Goal: Information Seeking & Learning: Learn about a topic

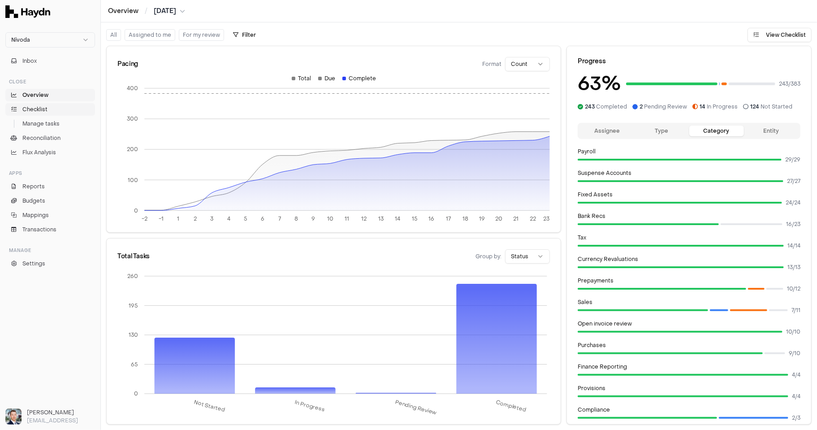
click at [57, 108] on link "Checklist" at bounding box center [50, 109] width 90 height 13
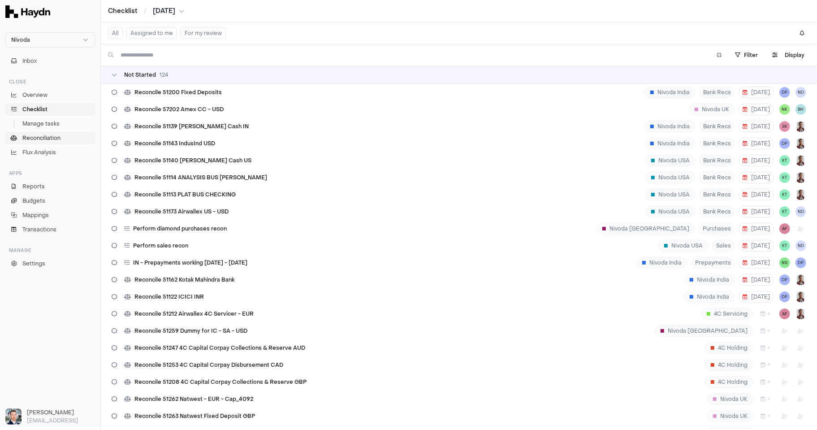
click at [43, 141] on span "Reconciliation" at bounding box center [41, 138] width 38 height 8
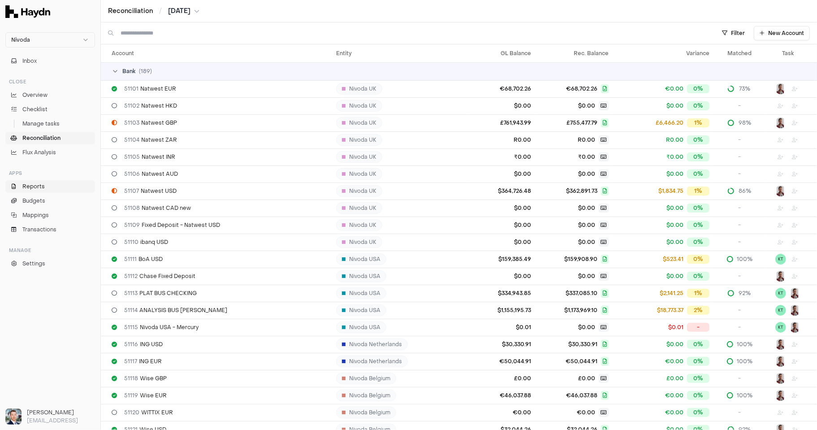
click at [52, 189] on link "Reports" at bounding box center [50, 186] width 90 height 13
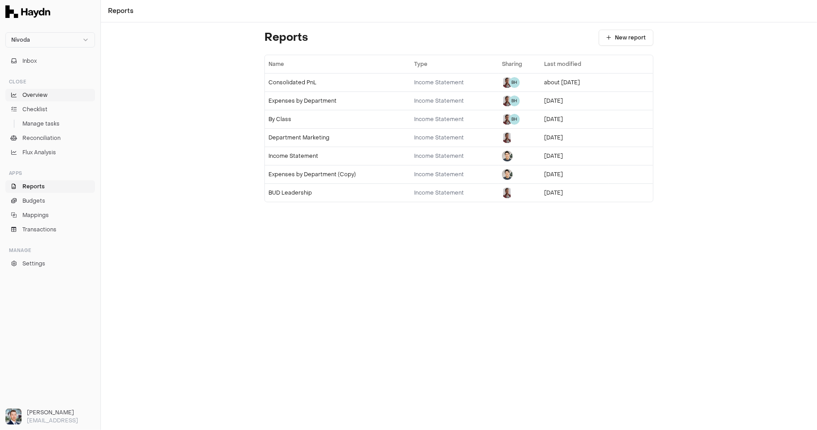
click at [45, 94] on span "Overview" at bounding box center [34, 95] width 25 height 8
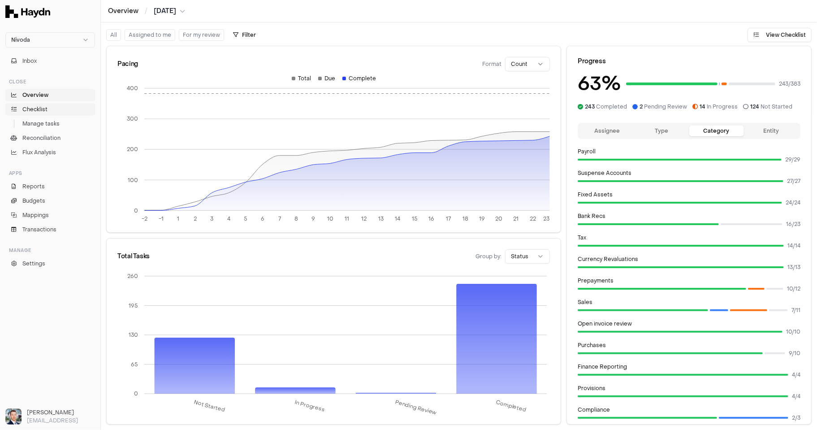
click at [48, 110] on link "Checklist" at bounding box center [50, 109] width 90 height 13
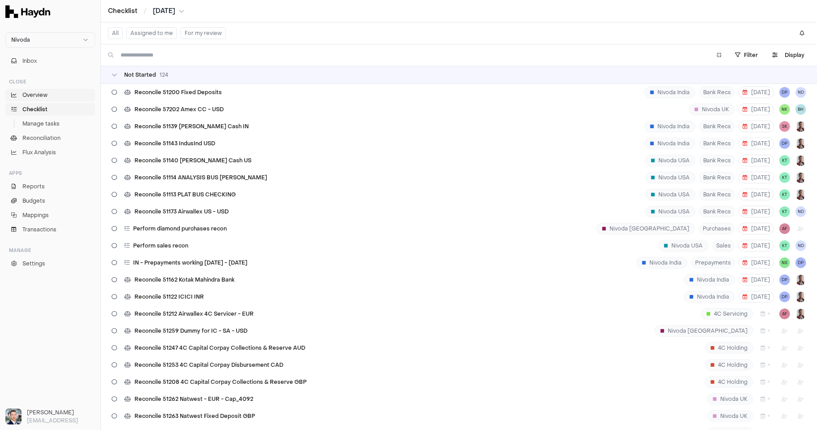
click at [44, 96] on span "Overview" at bounding box center [34, 95] width 25 height 8
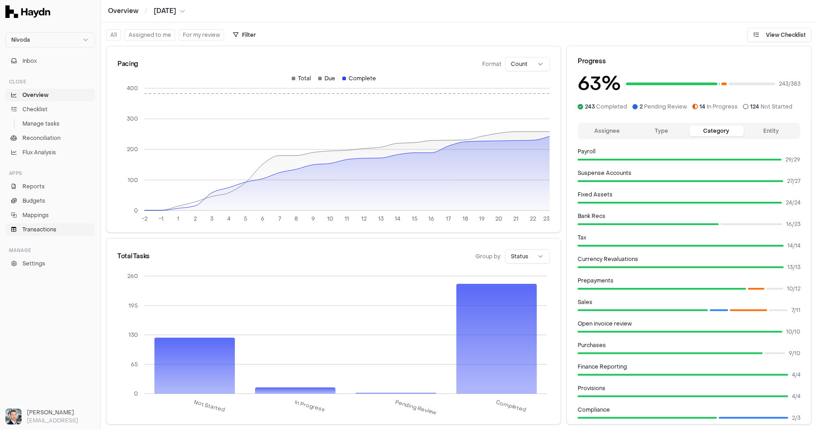
click at [63, 228] on link "Transactions" at bounding box center [50, 229] width 90 height 13
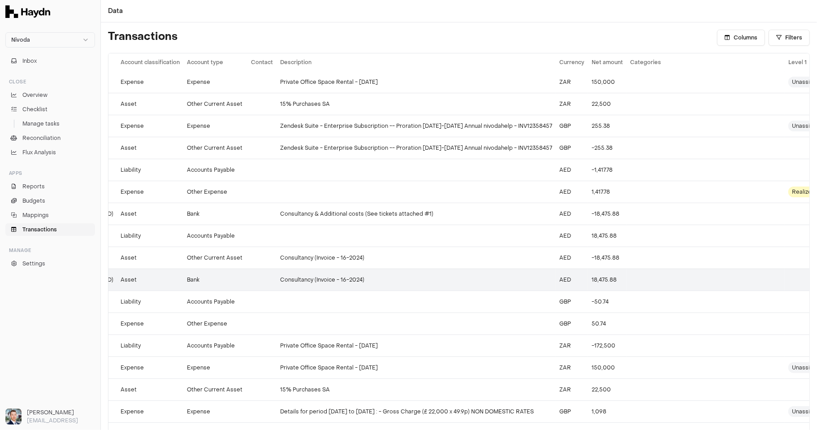
scroll to position [22, 0]
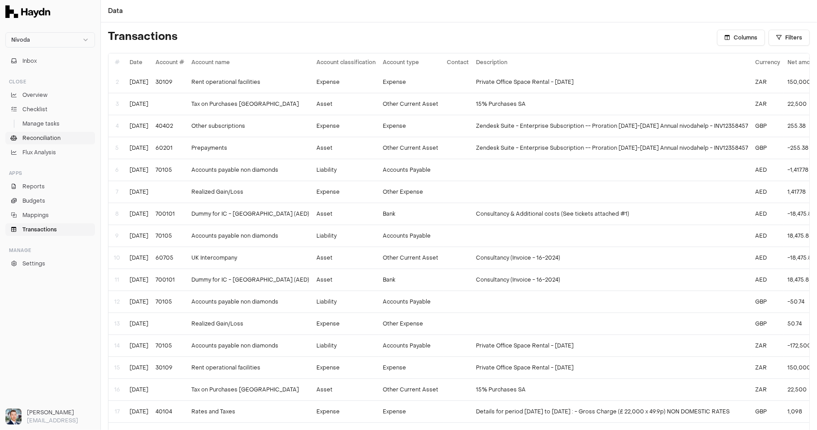
click at [56, 138] on span "Reconciliation" at bounding box center [41, 138] width 38 height 8
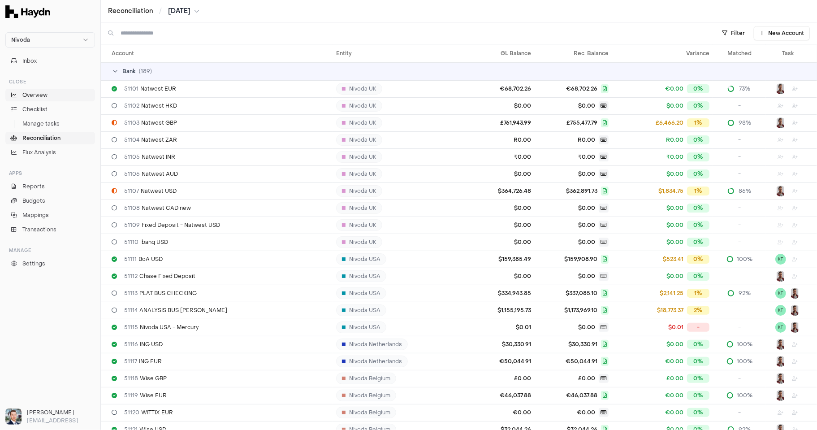
click at [60, 98] on link "Overview" at bounding box center [50, 95] width 90 height 13
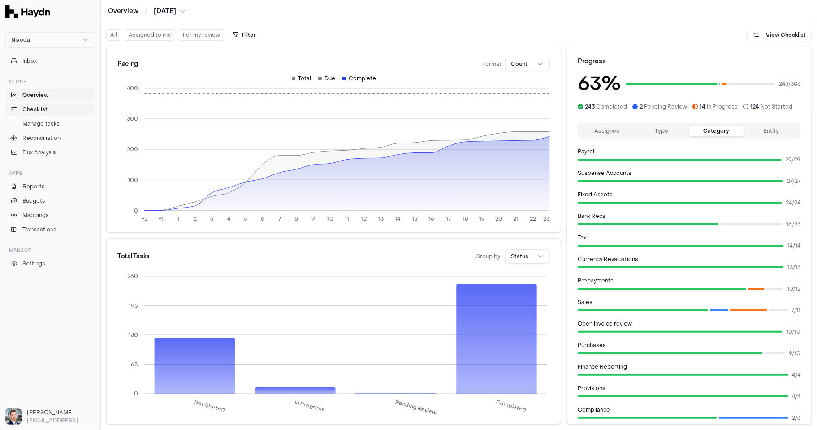
click at [52, 110] on link "Checklist" at bounding box center [50, 109] width 90 height 13
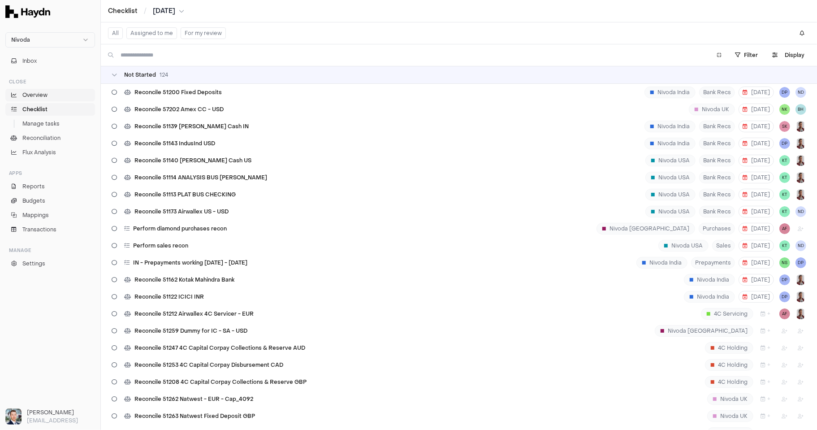
click at [57, 96] on link "Overview" at bounding box center [50, 95] width 90 height 13
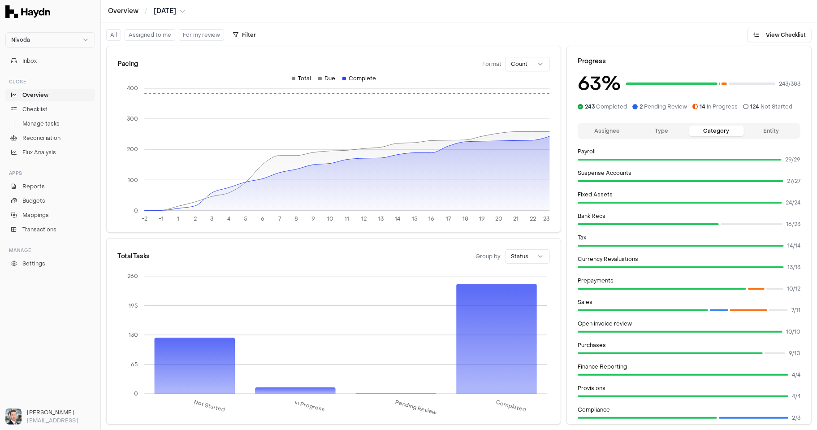
click at [345, 78] on div at bounding box center [344, 79] width 4 height 4
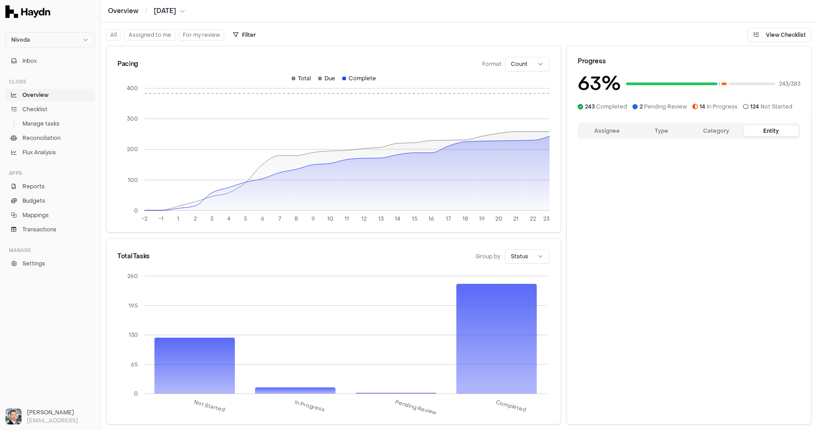
click at [735, 131] on button "Entity" at bounding box center [771, 130] width 55 height 11
click at [604, 131] on button "Assignee" at bounding box center [606, 130] width 55 height 11
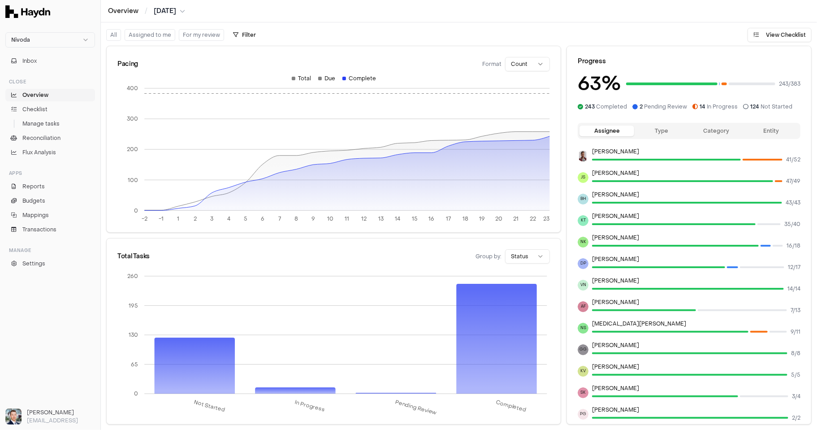
click at [293, 78] on div at bounding box center [294, 79] width 4 height 4
click at [652, 133] on button "Type" at bounding box center [661, 130] width 55 height 11
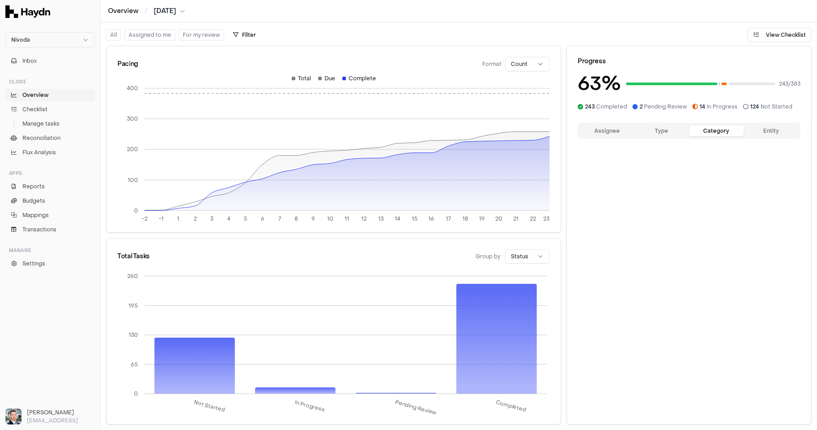
click at [713, 132] on button "Category" at bounding box center [716, 130] width 55 height 11
click at [735, 133] on button "Entity" at bounding box center [771, 130] width 55 height 11
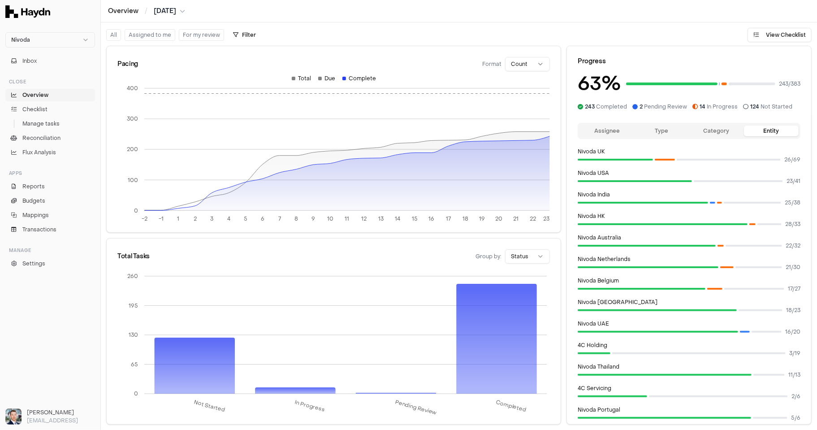
click at [606, 131] on button "Assignee" at bounding box center [606, 130] width 55 height 11
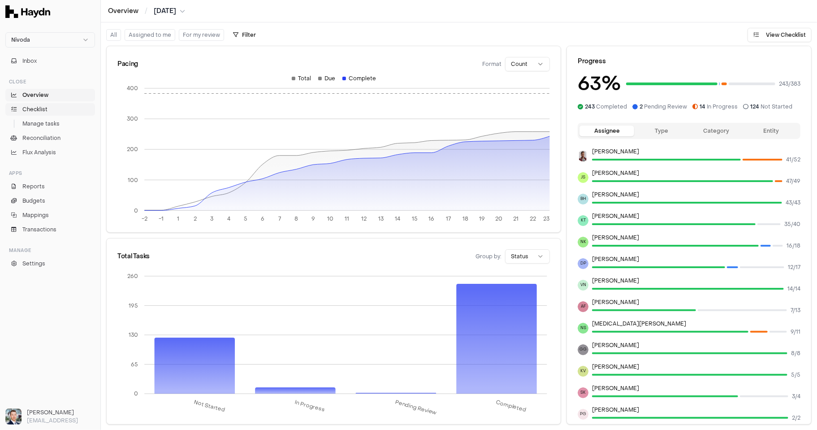
click at [54, 106] on link "Checklist" at bounding box center [50, 109] width 90 height 13
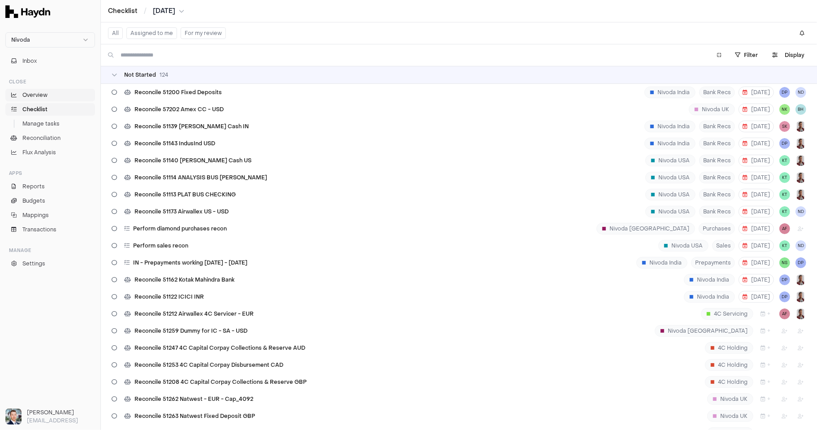
click at [41, 96] on span "Overview" at bounding box center [34, 95] width 25 height 8
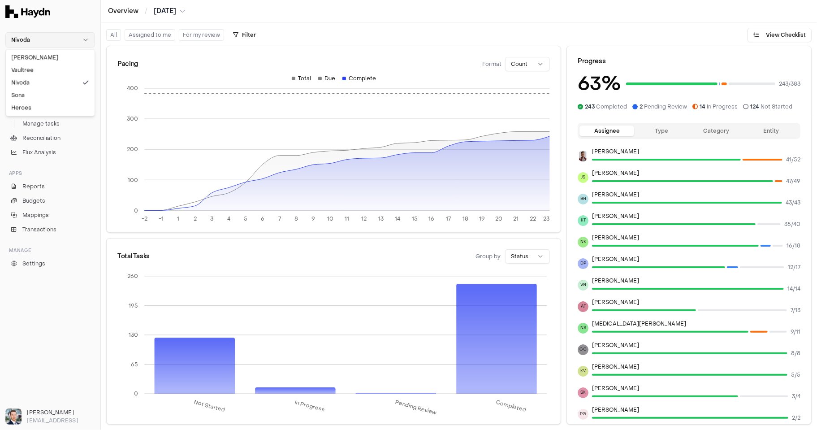
click at [86, 39] on html "Nivoda Inbox Close Overview Checklist Manage tasks Reconciliation Flux Analysis…" at bounding box center [408, 215] width 817 height 430
click at [79, 22] on div at bounding box center [50, 11] width 100 height 23
click at [37, 155] on span "Flux Analysis" at bounding box center [39, 152] width 34 height 8
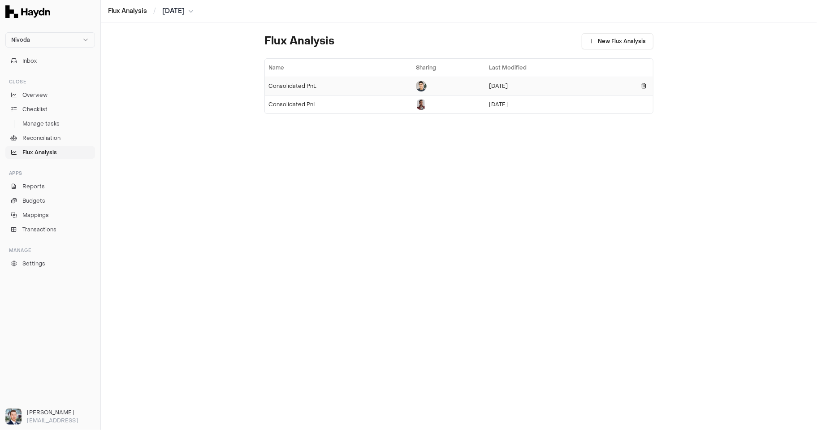
click at [300, 90] on td "Consolidated PnL" at bounding box center [338, 86] width 147 height 18
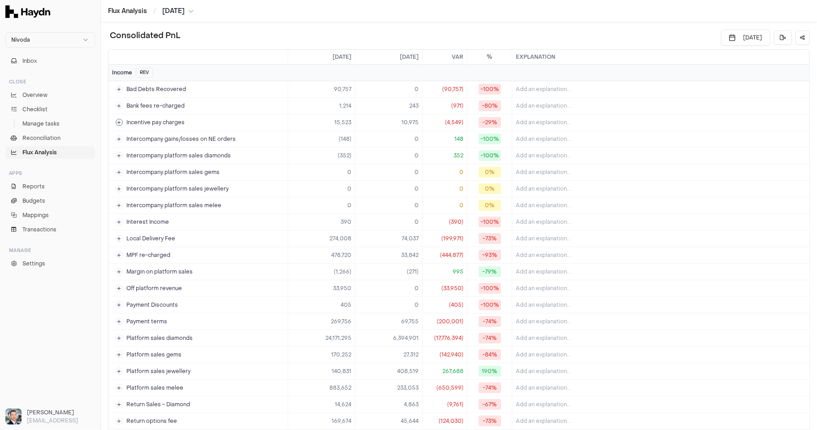
click at [117, 120] on icon at bounding box center [119, 122] width 4 height 4
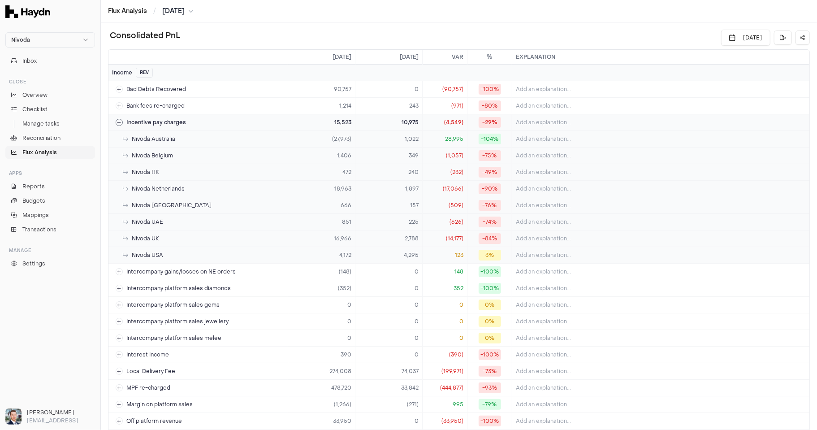
click at [117, 120] on icon at bounding box center [119, 122] width 4 height 4
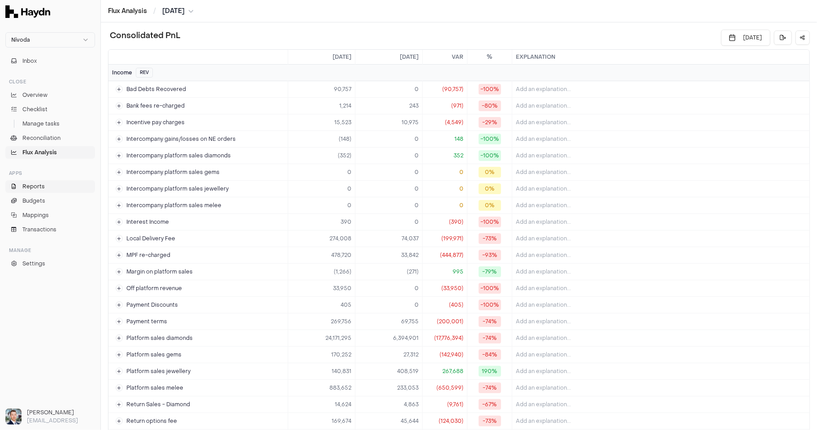
click at [37, 188] on span "Reports" at bounding box center [33, 186] width 22 height 8
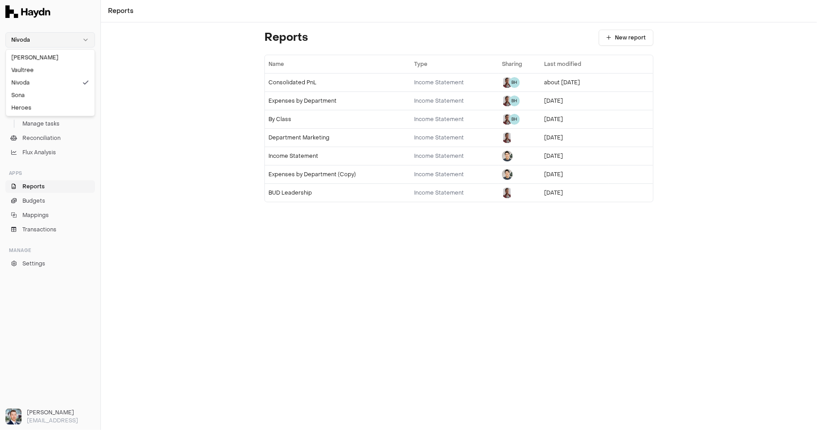
click at [57, 41] on html "Nivoda Inbox Close Overview Checklist Manage tasks Reconciliation Flux Analysis…" at bounding box center [408, 215] width 817 height 430
click at [32, 96] on div "Sona" at bounding box center [50, 95] width 85 height 13
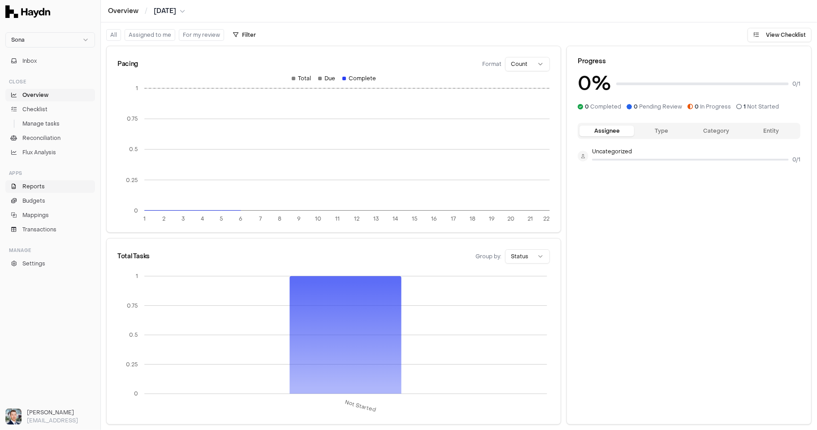
click at [29, 188] on span "Reports" at bounding box center [33, 186] width 22 height 8
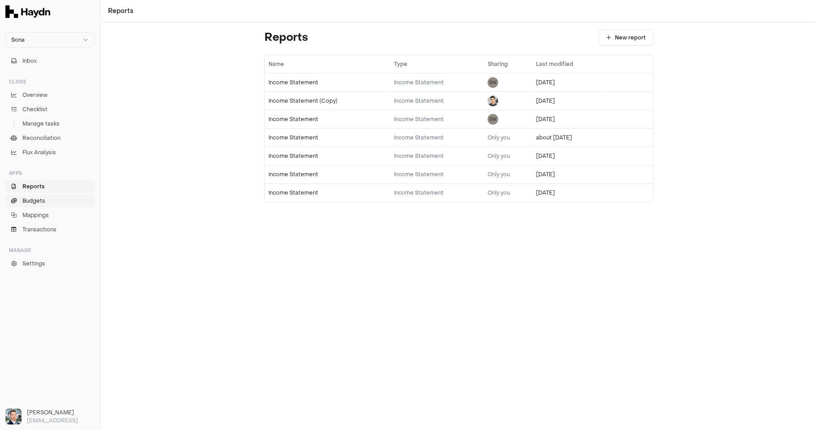
click at [38, 203] on span "Budgets" at bounding box center [33, 201] width 23 height 8
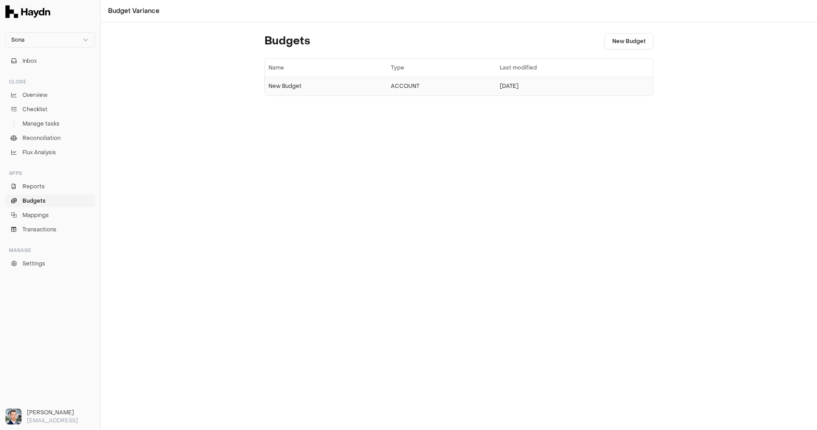
click at [294, 84] on div "New Budget" at bounding box center [325, 85] width 115 height 7
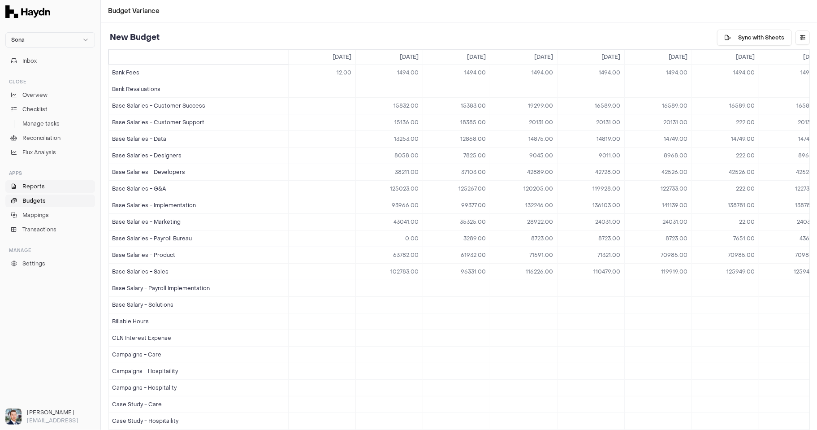
click at [50, 184] on link "Reports" at bounding box center [50, 186] width 90 height 13
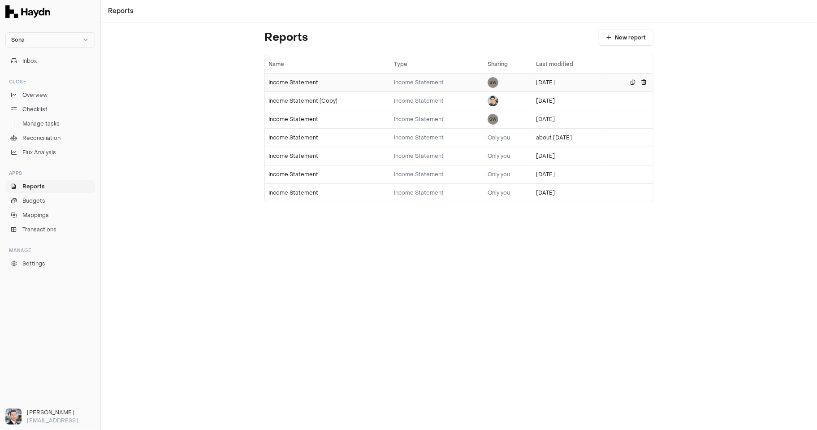
click at [295, 81] on div "Income Statement" at bounding box center [327, 82] width 118 height 7
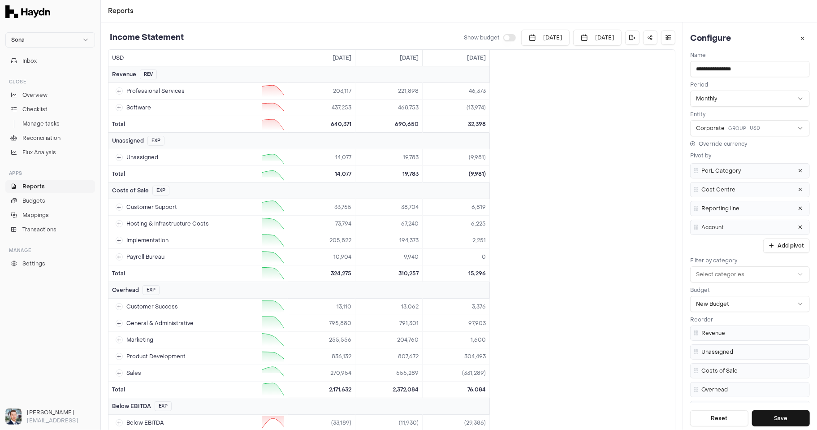
click at [503, 36] on button "button" at bounding box center [509, 37] width 13 height 7
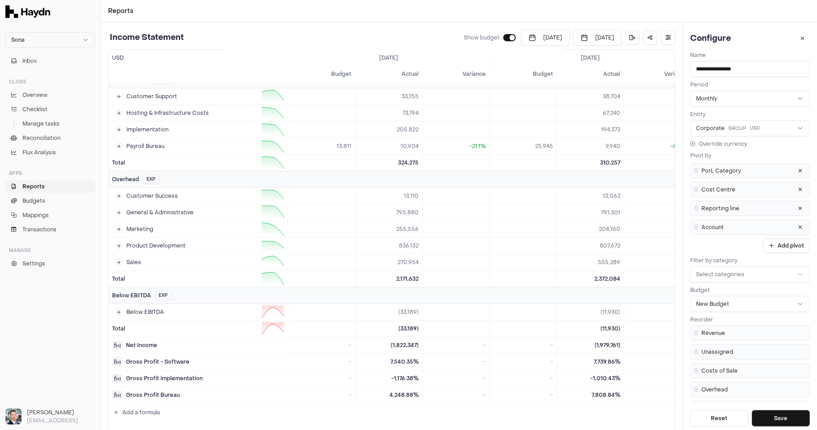
scroll to position [125, 0]
click at [120, 145] on icon at bounding box center [119, 147] width 4 height 4
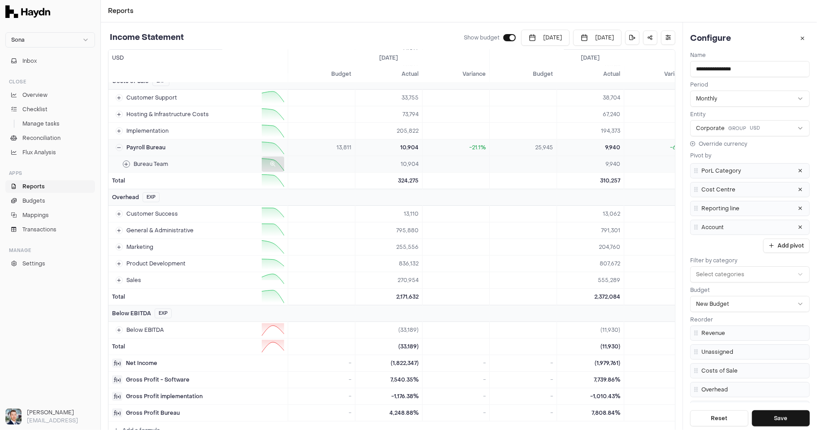
click at [123, 160] on button at bounding box center [126, 163] width 7 height 7
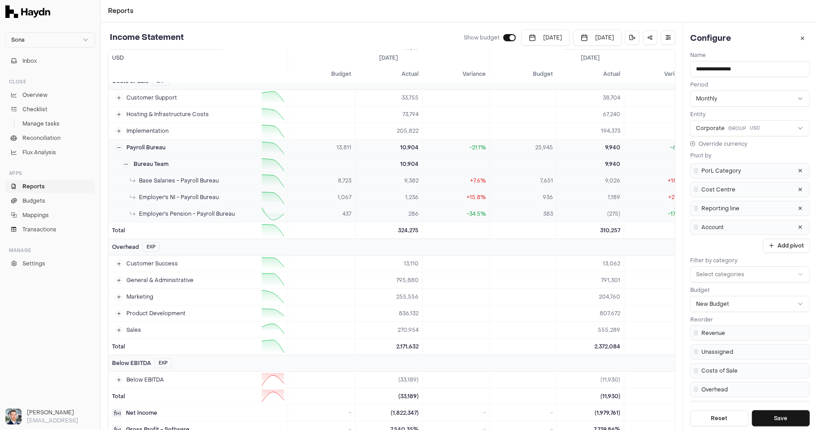
scroll to position [114, 0]
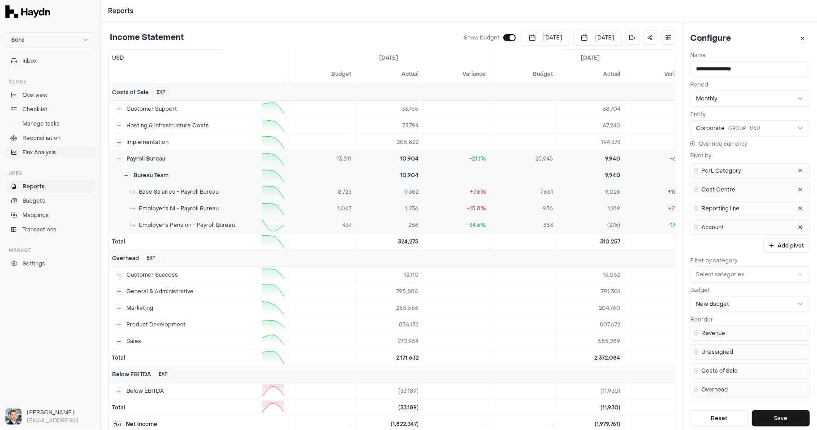
click at [44, 153] on span "Flux Analysis" at bounding box center [39, 152] width 34 height 8
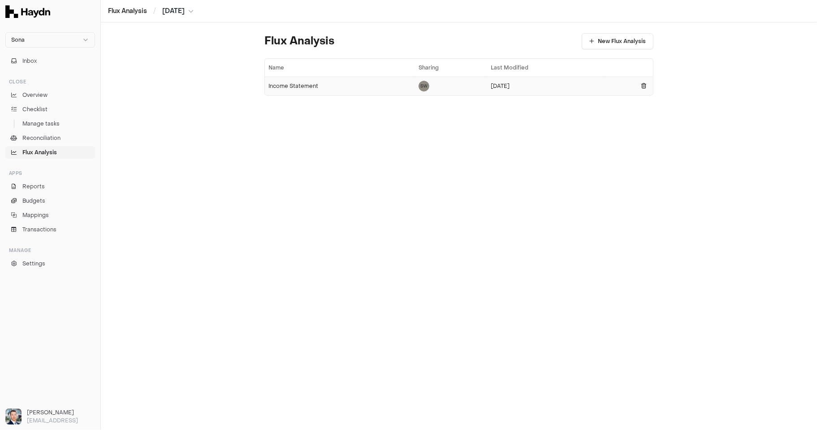
click at [288, 81] on td "Income Statement" at bounding box center [340, 86] width 150 height 18
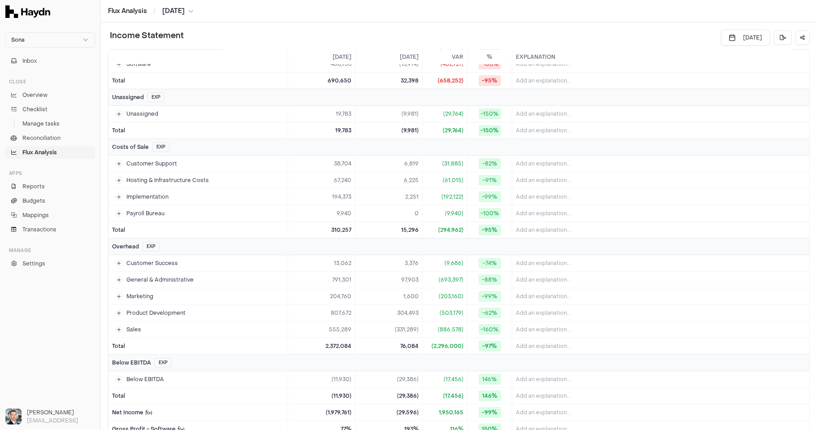
scroll to position [53, 0]
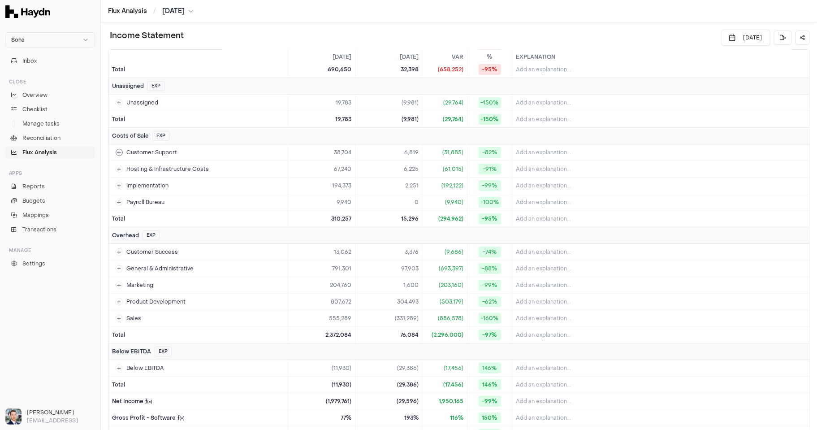
click at [149, 150] on span "Customer Support" at bounding box center [151, 152] width 51 height 7
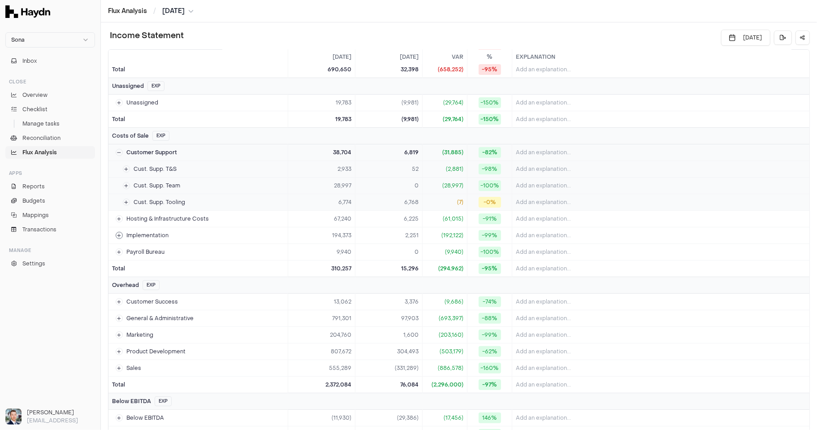
click at [119, 233] on icon at bounding box center [119, 235] width 4 height 4
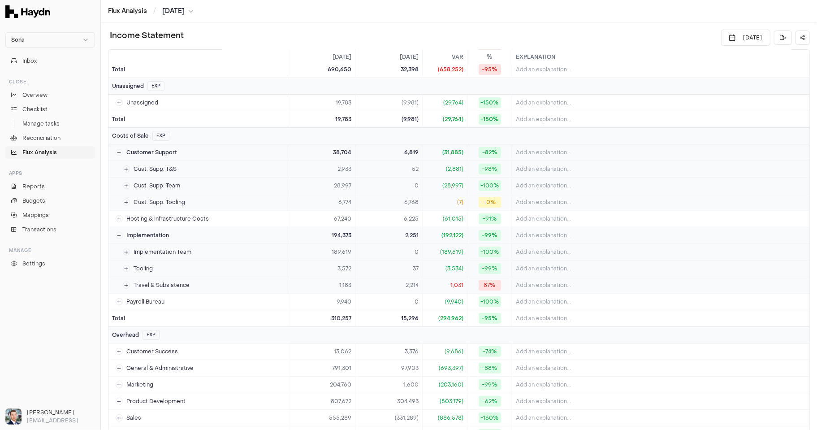
scroll to position [0, 0]
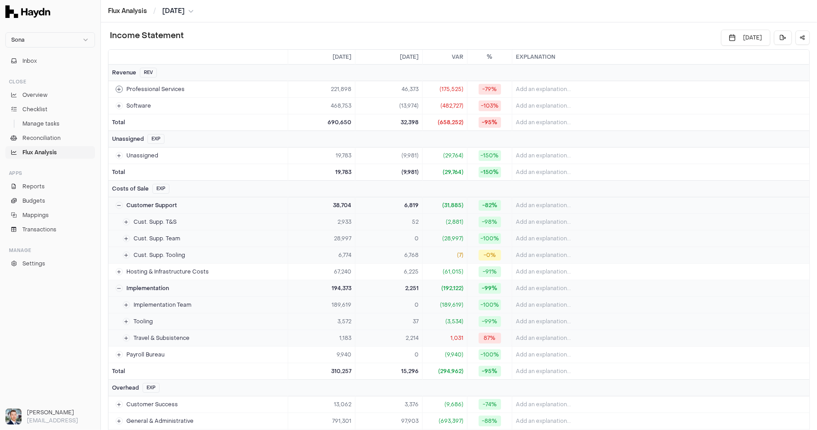
click at [117, 88] on icon at bounding box center [119, 89] width 4 height 4
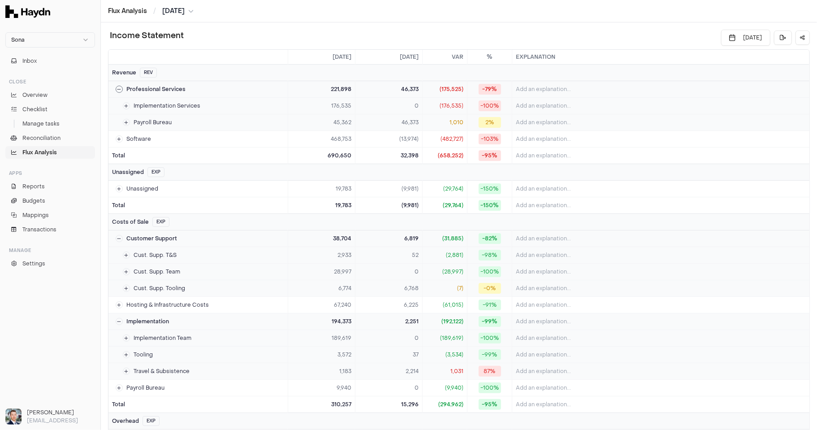
click at [117, 88] on icon at bounding box center [119, 89] width 4 height 4
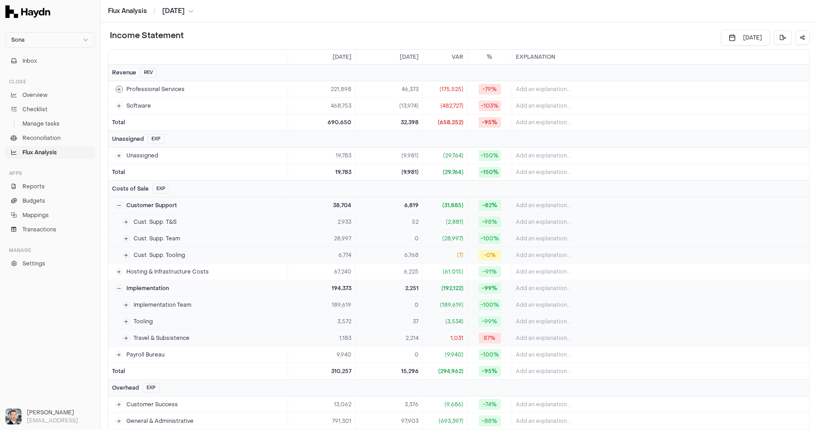
click at [117, 88] on icon at bounding box center [119, 89] width 4 height 4
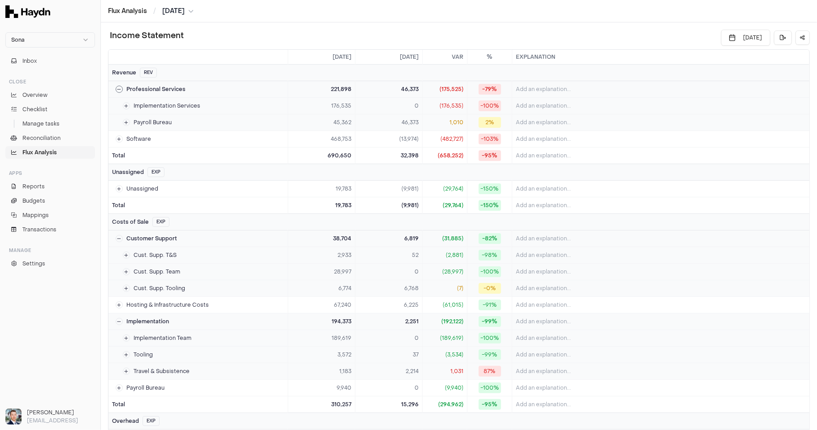
click at [117, 88] on icon at bounding box center [119, 89] width 4 height 4
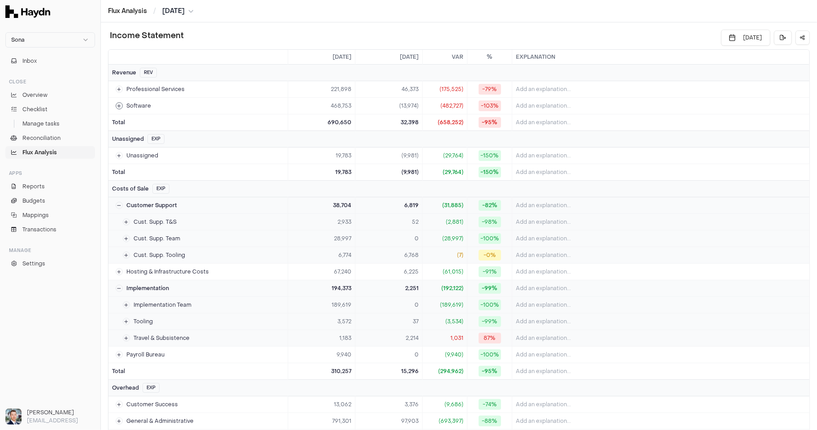
click at [117, 105] on icon at bounding box center [119, 105] width 4 height 4
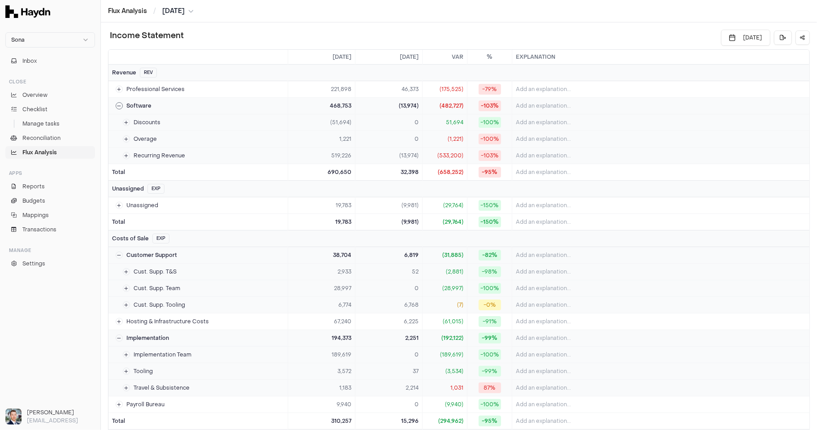
click at [117, 105] on icon at bounding box center [119, 105] width 4 height 4
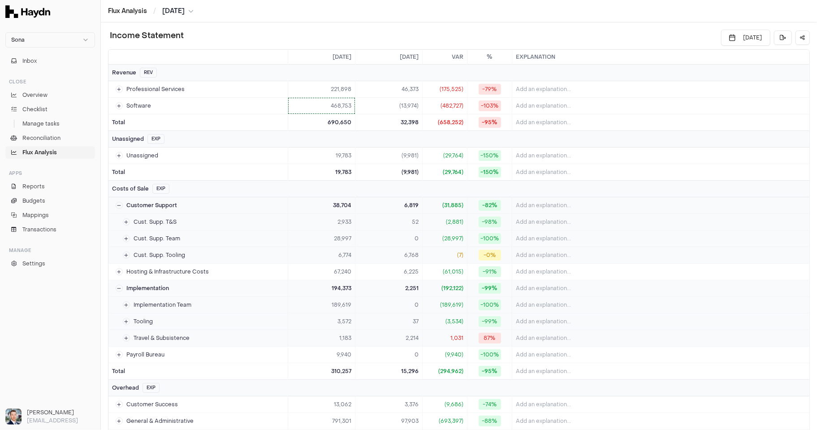
click at [349, 103] on html "Sona Inbox Close Overview Checklist Manage tasks Reconciliation Flux Analysis A…" at bounding box center [408, 215] width 817 height 430
click at [316, 123] on span "Drill down" at bounding box center [316, 123] width 36 height 7
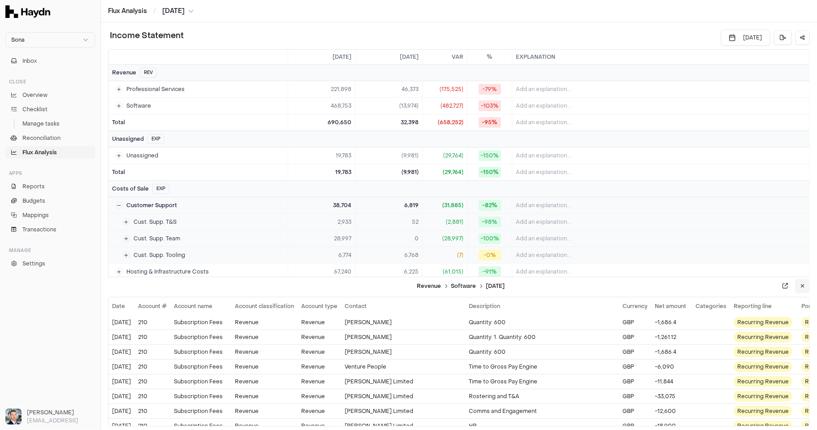
click at [735, 287] on icon at bounding box center [802, 285] width 4 height 5
